Goal: Transaction & Acquisition: Purchase product/service

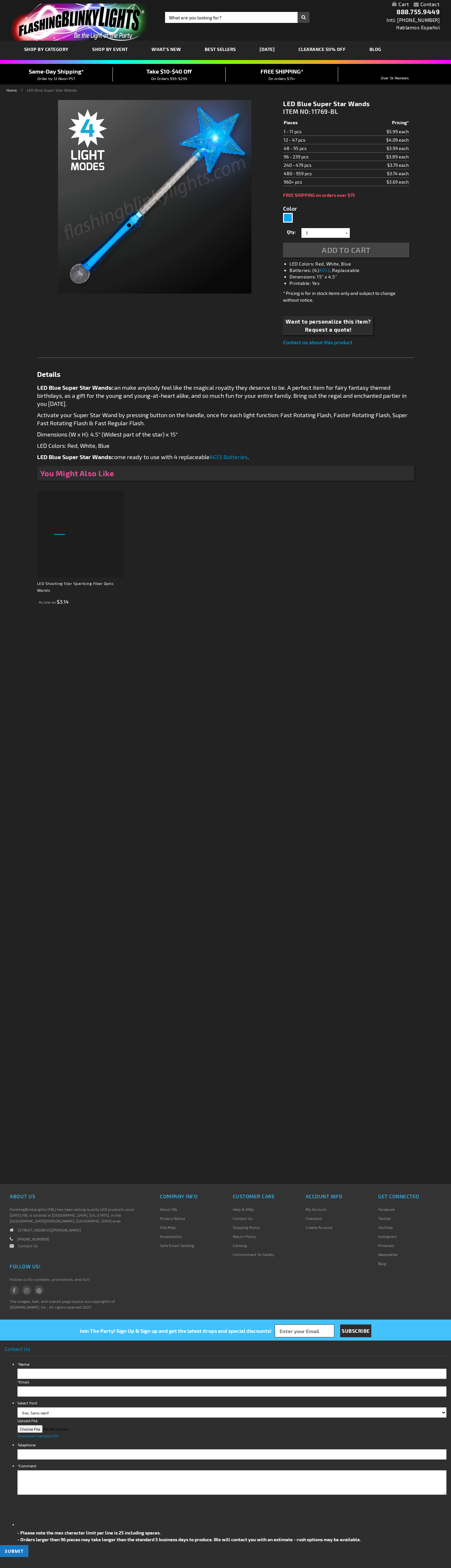
type input "5629"
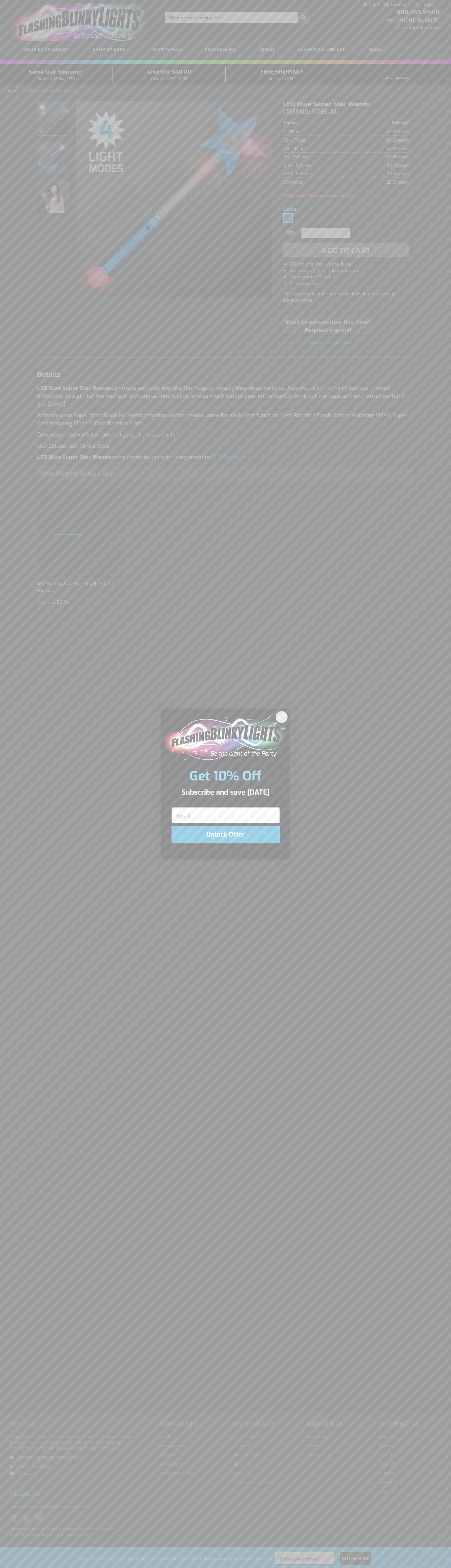
click at [282, 717] on icon "Close dialog" at bounding box center [281, 717] width 5 height 5
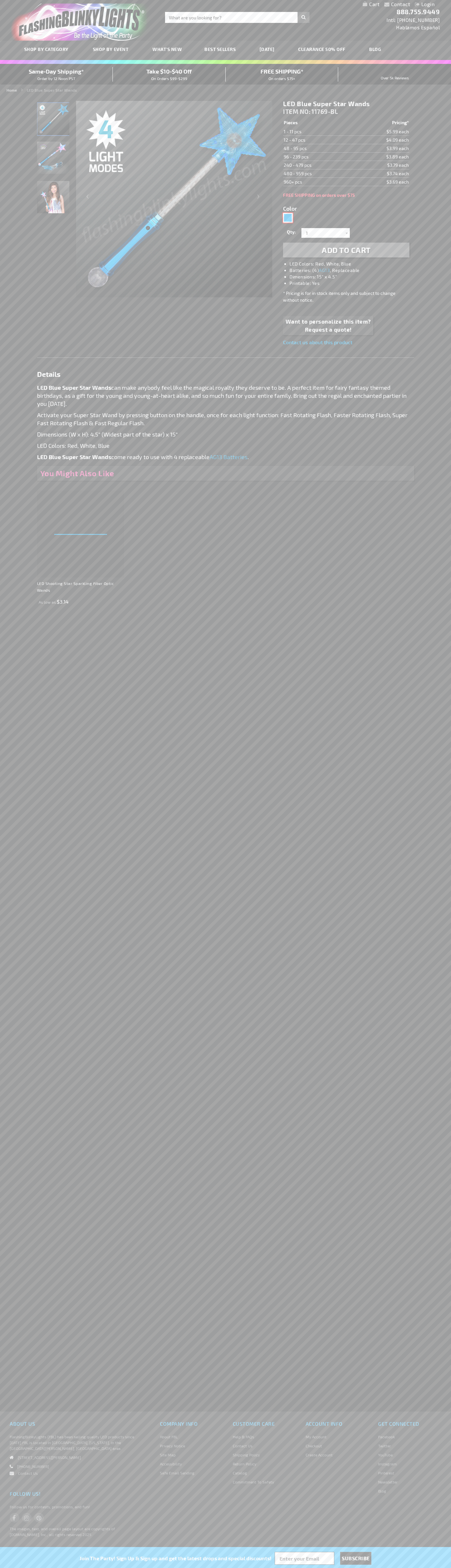
click at [288, 218] on div "Blue" at bounding box center [288, 218] width 10 height 10
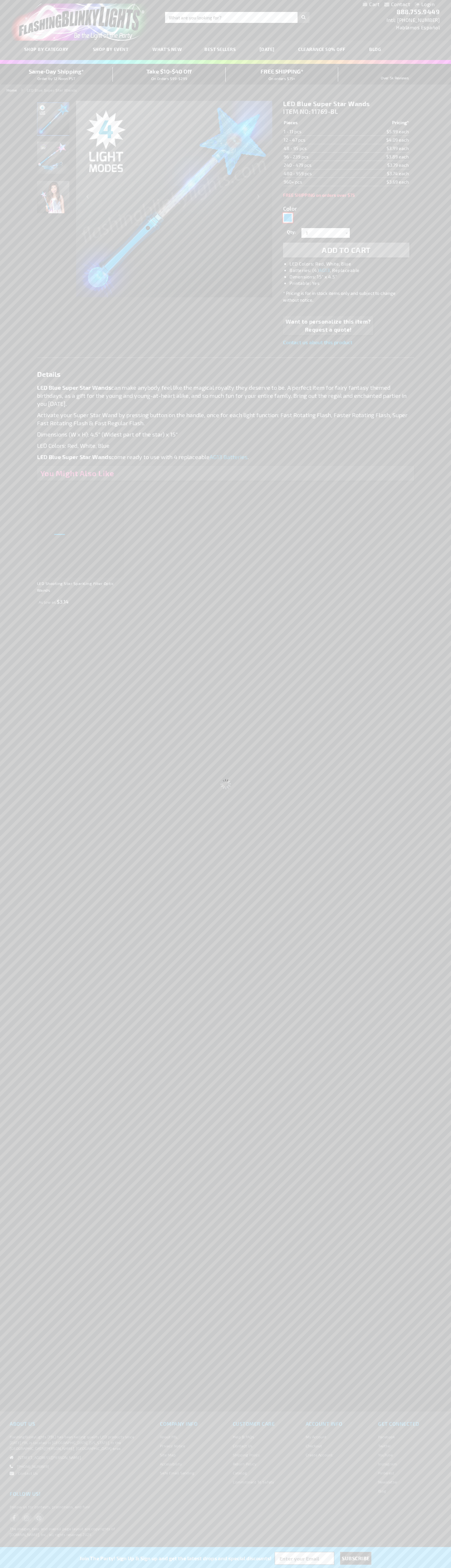
select select
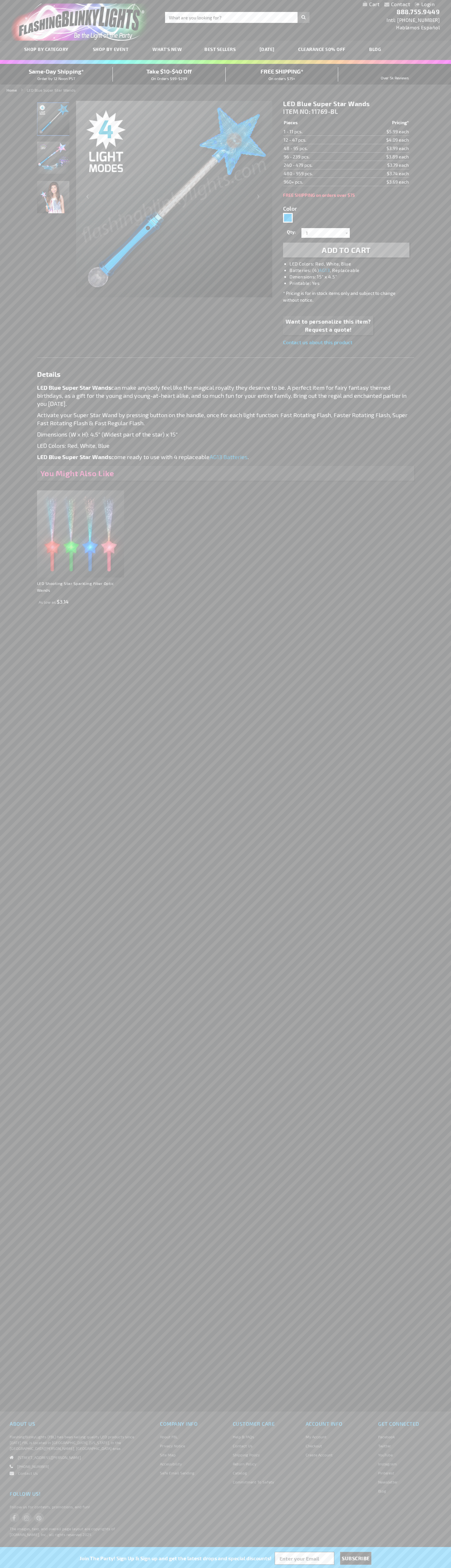
click at [346, 250] on span "Add to Cart" at bounding box center [346, 249] width 49 height 9
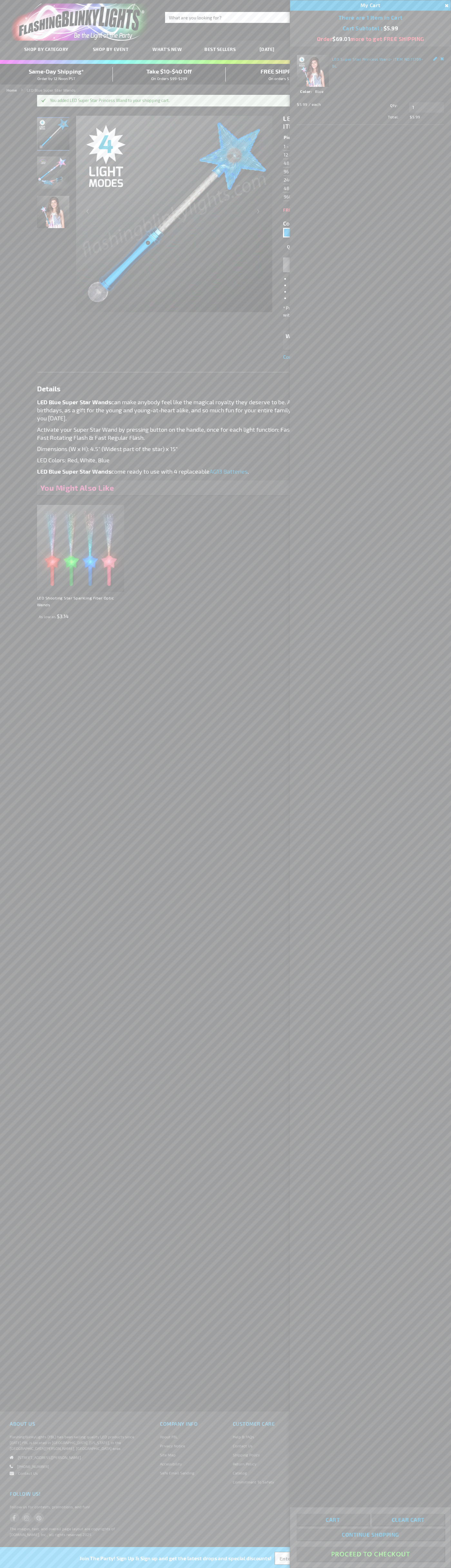
click at [371, 1554] on button "Proceed To Checkout" at bounding box center [371, 1554] width 148 height 15
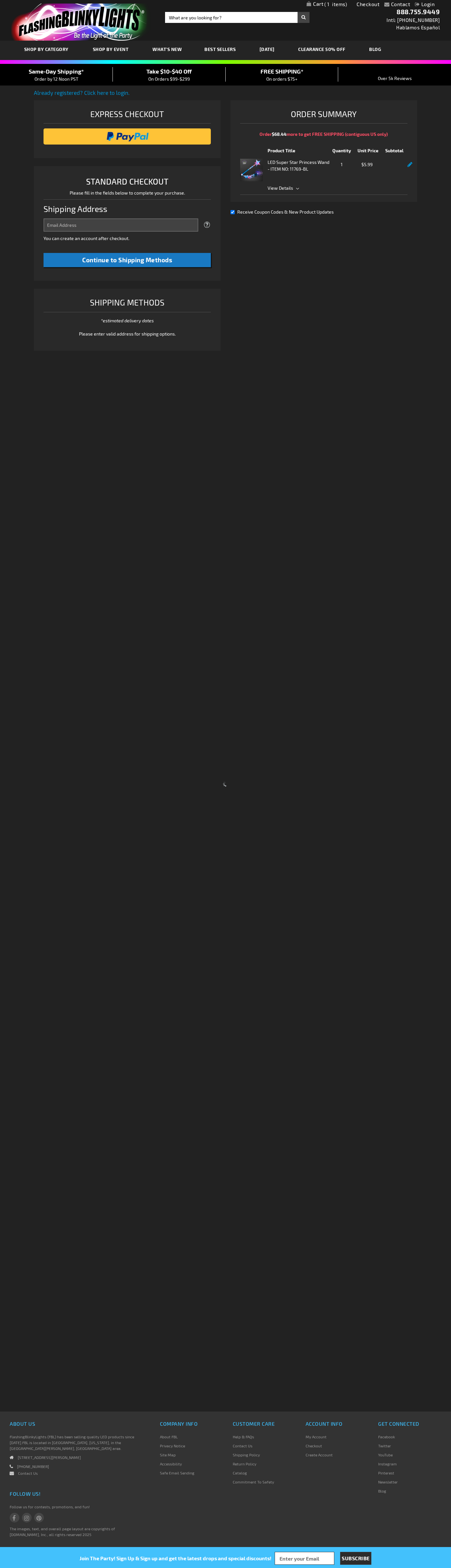
select select "US"
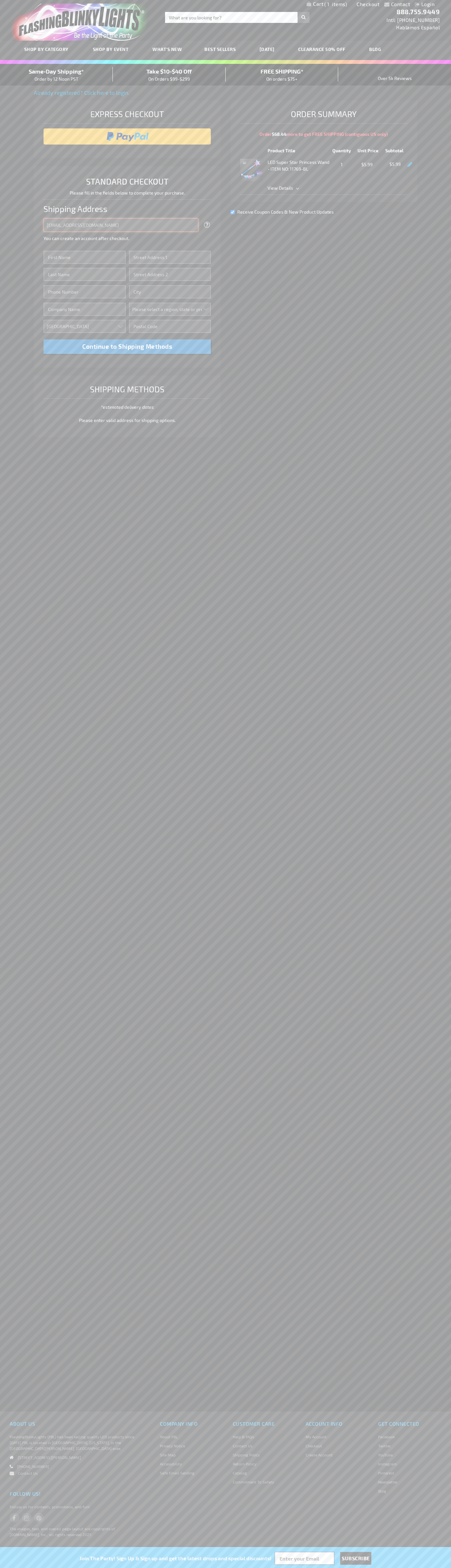
type input "johnsmith005@storebotmail.joonix.net"
type input "John"
type input "4021 Vernon Avenue"
type input "First floor"
type input "st. louis park"
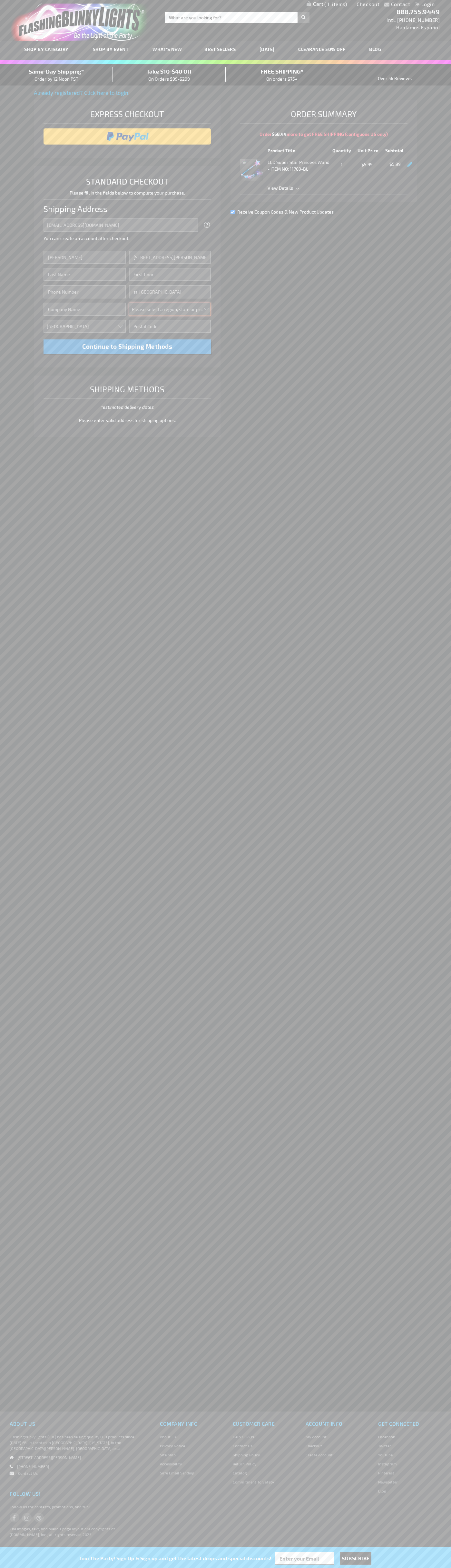
select select "34"
type input "55416"
type input "Smith"
type input "6502530000"
type input "John Smith"
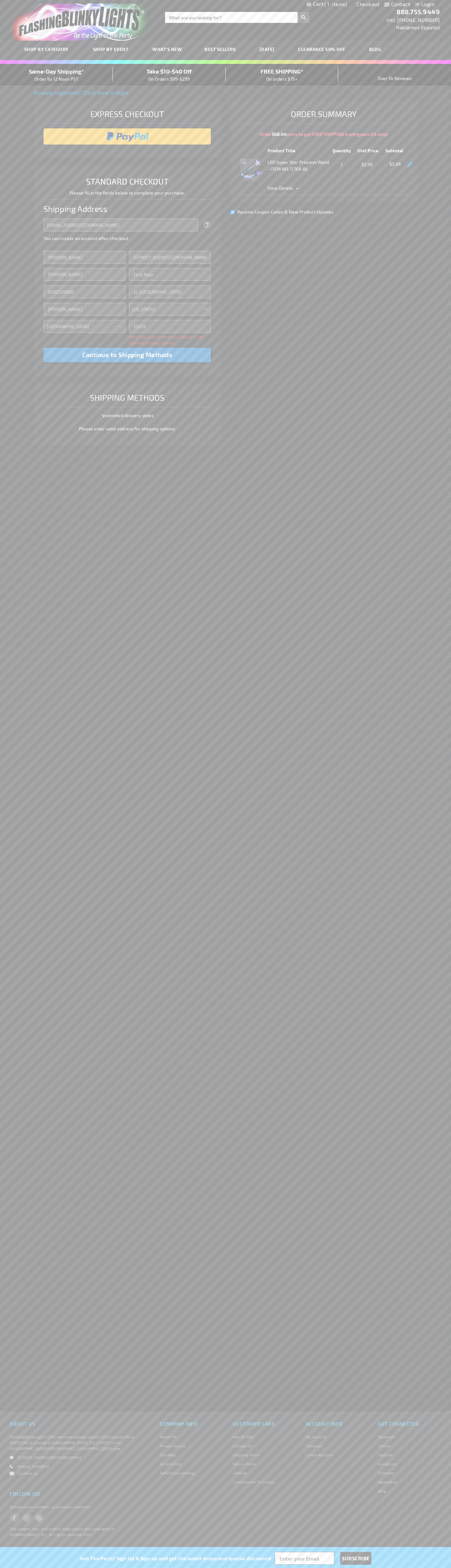
click at [56, 75] on div "Same-Day Shipping* Order by 12 Noon PST" at bounding box center [56, 74] width 113 height 15
click at [127, 136] on input "image" at bounding box center [126, 136] width 161 height 13
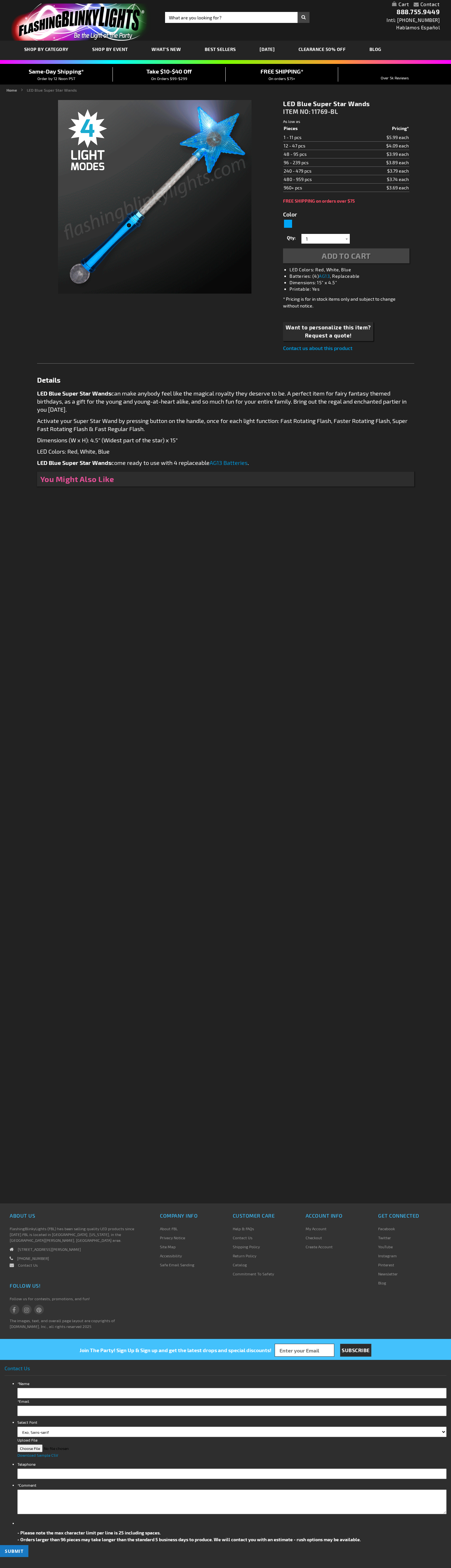
type input "5629"
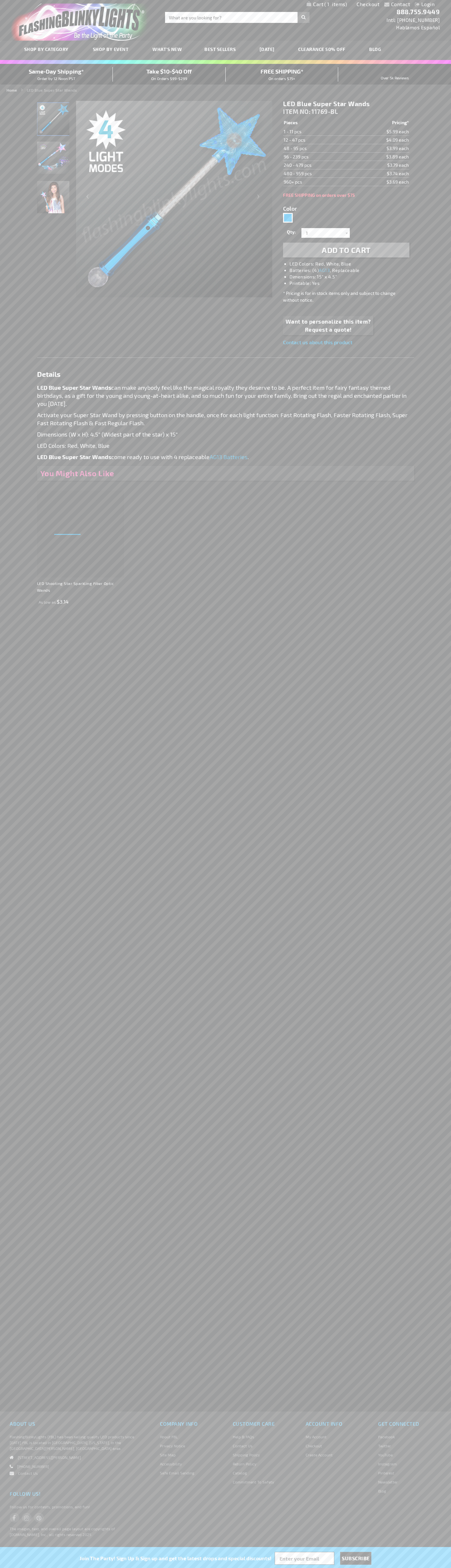
click at [327, 5] on span "1" at bounding box center [336, 4] width 23 height 6
